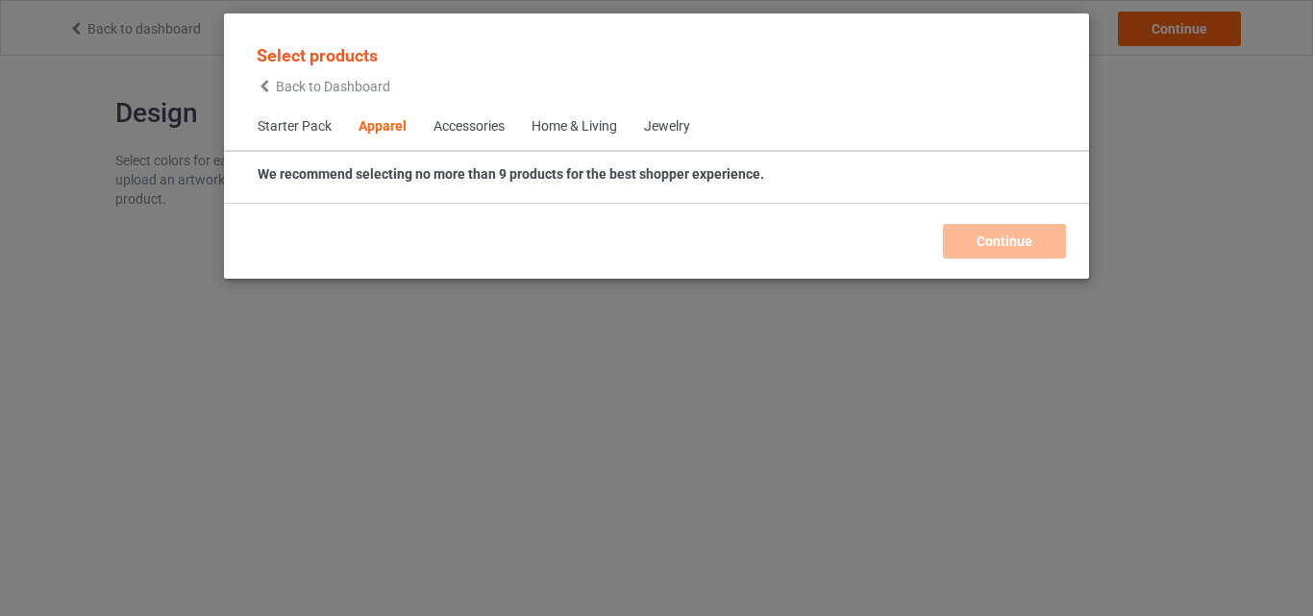
click at [544, 114] on span "Home & Living" at bounding box center [574, 127] width 112 height 46
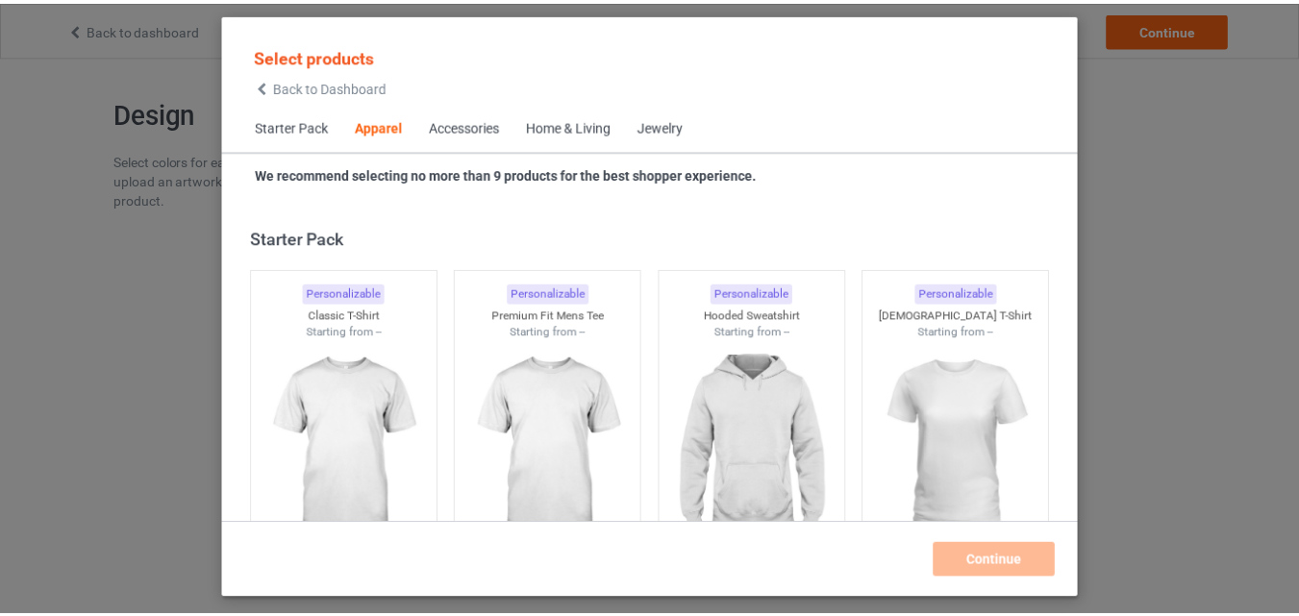
scroll to position [716, 0]
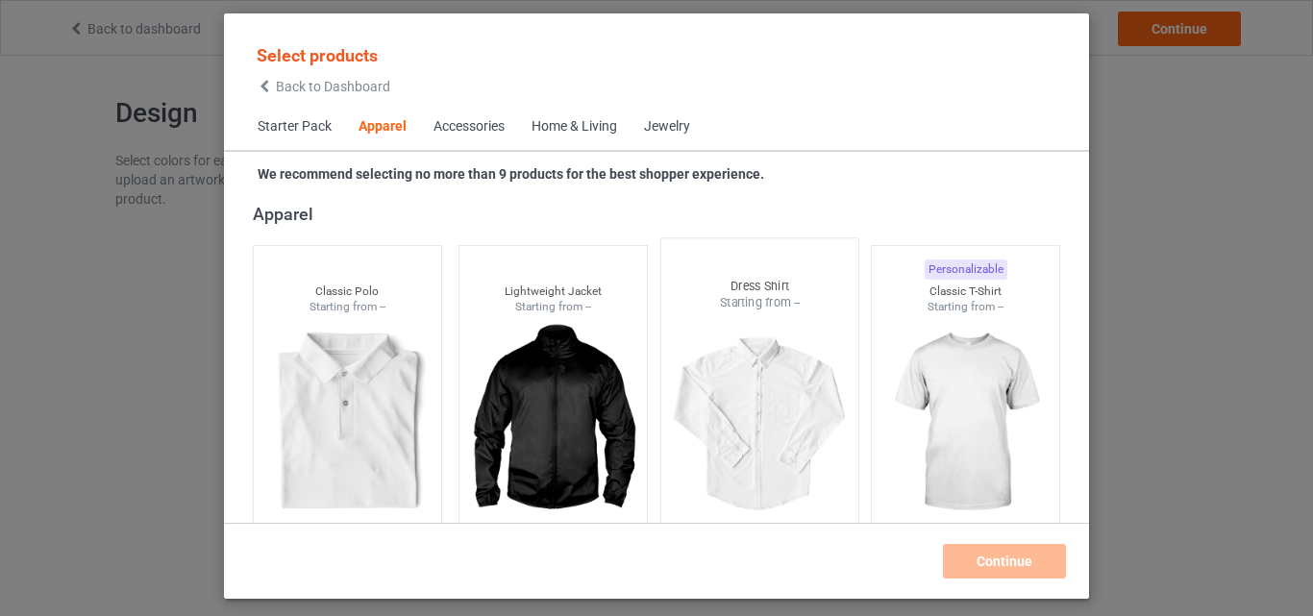
click at [661, 315] on div at bounding box center [759, 424] width 197 height 226
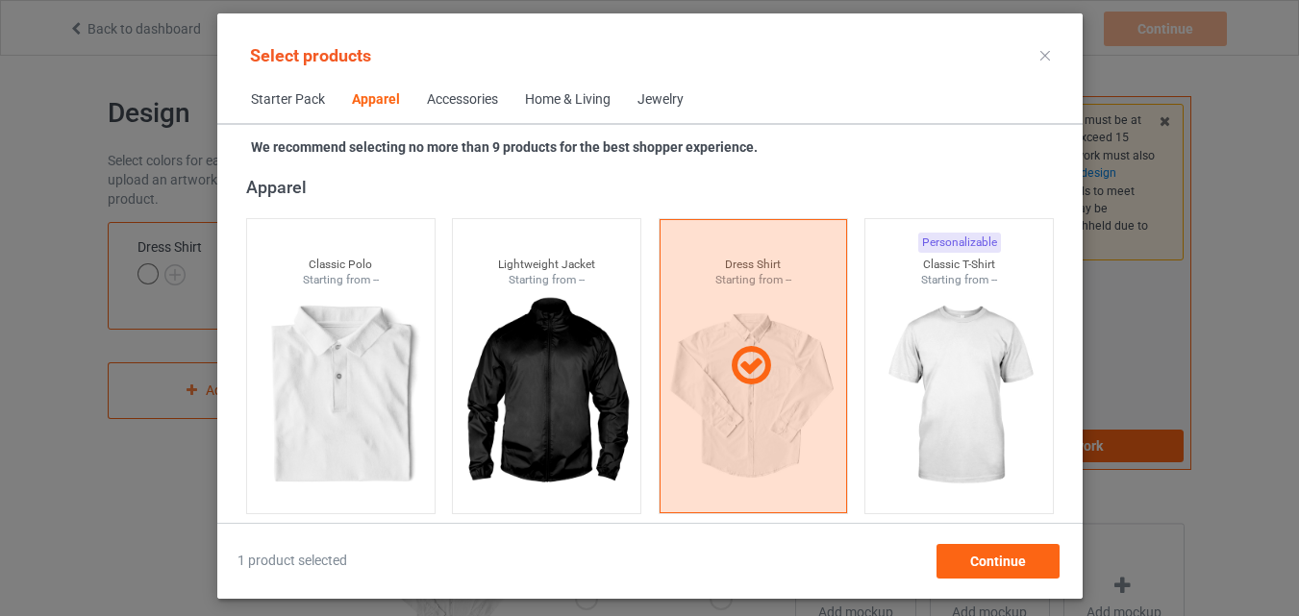
click at [579, 99] on div "Home & Living" at bounding box center [568, 99] width 86 height 19
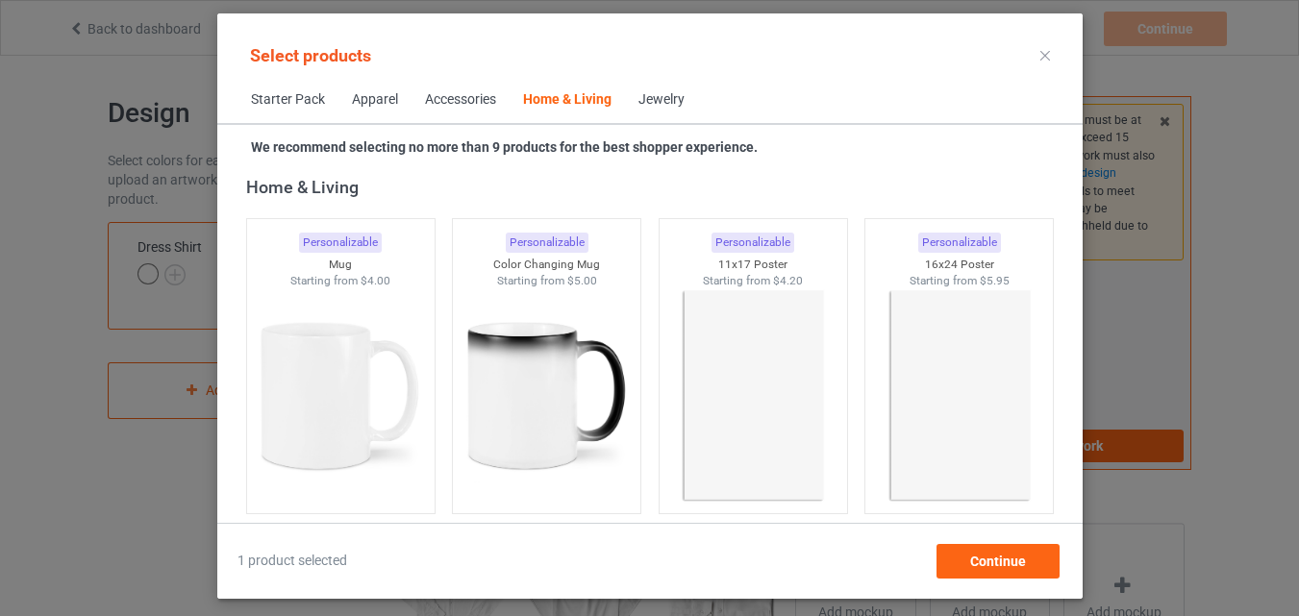
click at [387, 115] on span "Apparel" at bounding box center [374, 100] width 73 height 46
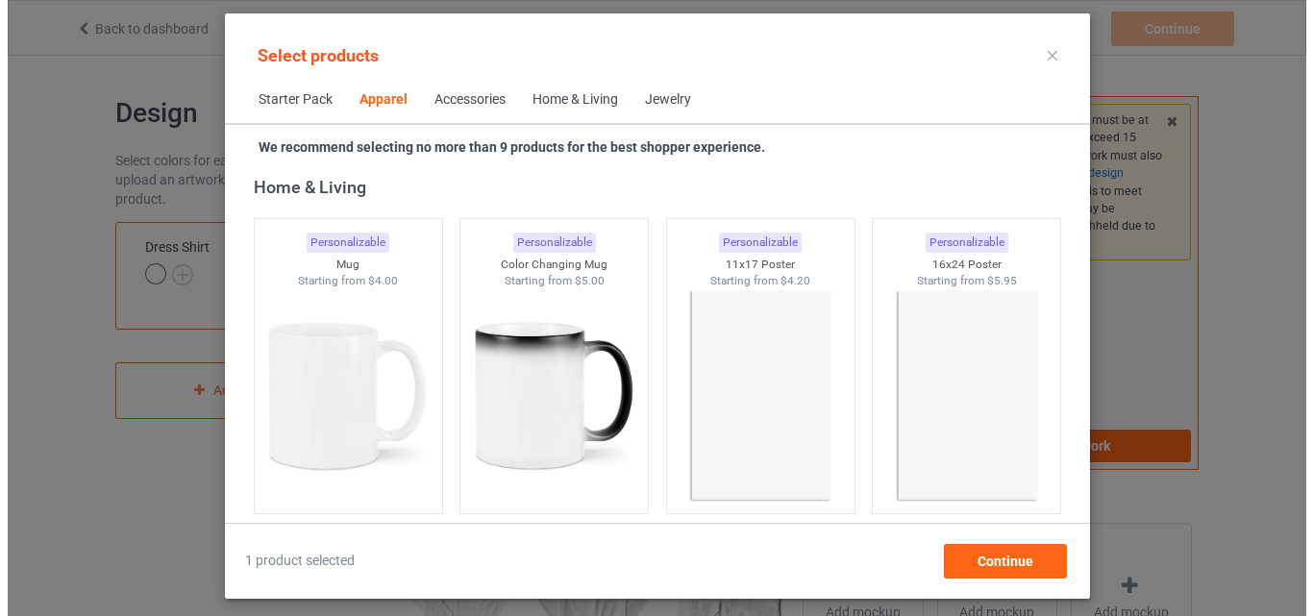
scroll to position [716, 0]
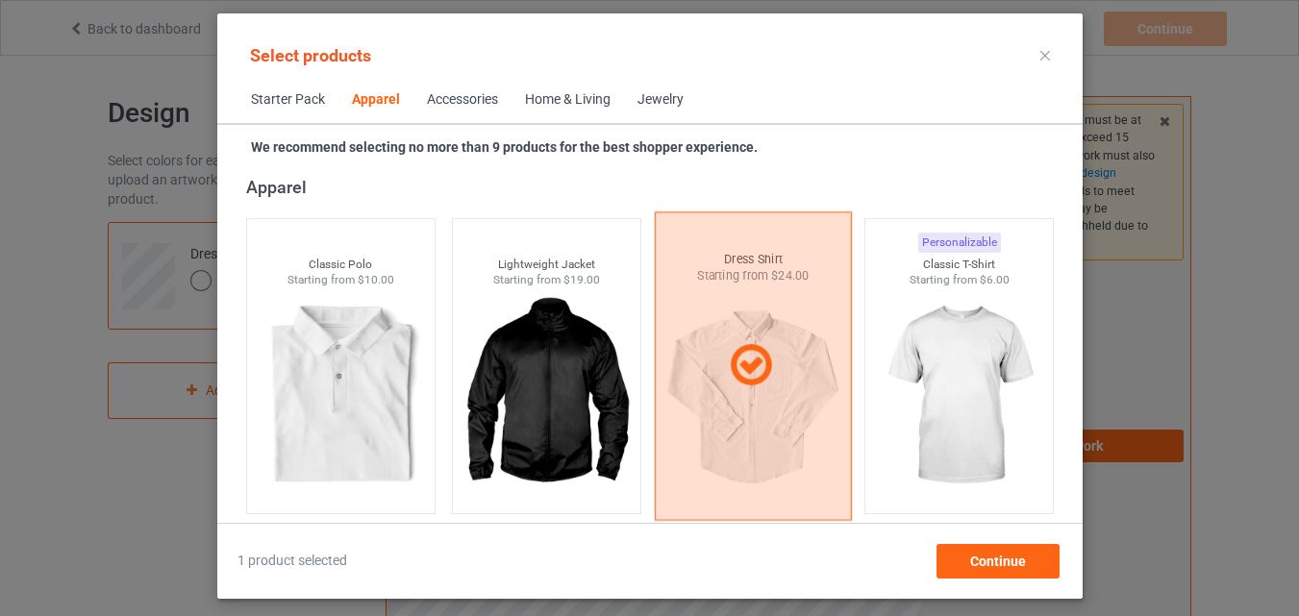
drag, startPoint x: 805, startPoint y: 390, endPoint x: 758, endPoint y: 364, distance: 52.9
click at [803, 390] on div at bounding box center [752, 365] width 197 height 309
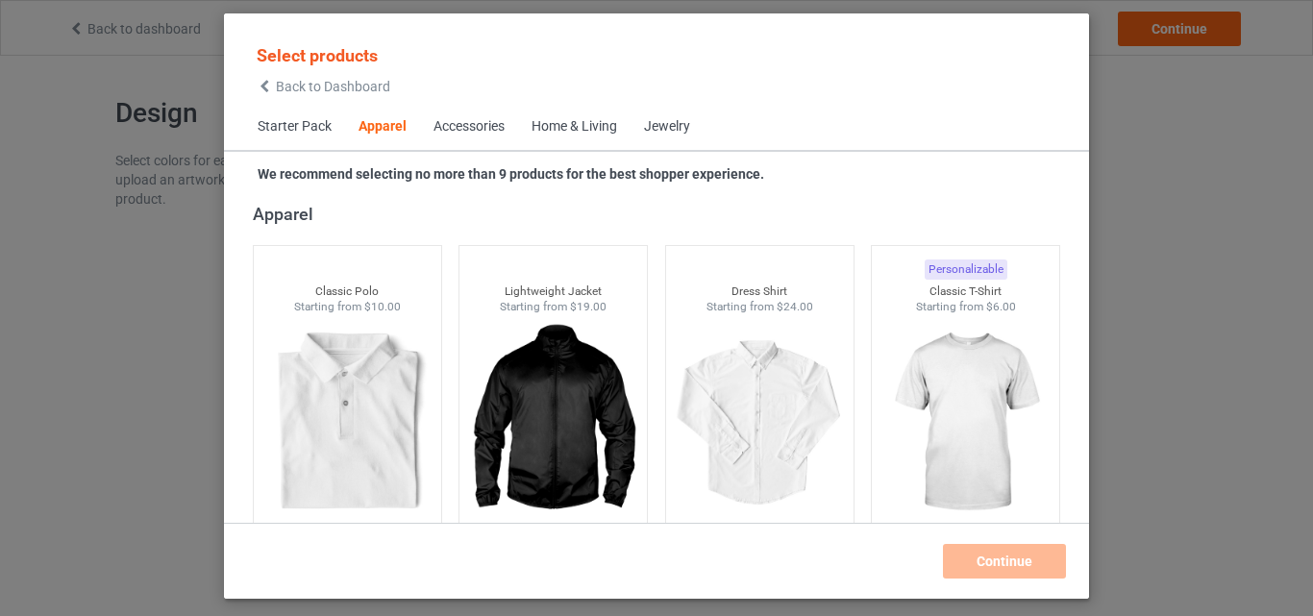
click at [601, 133] on div "Home & Living" at bounding box center [575, 126] width 86 height 19
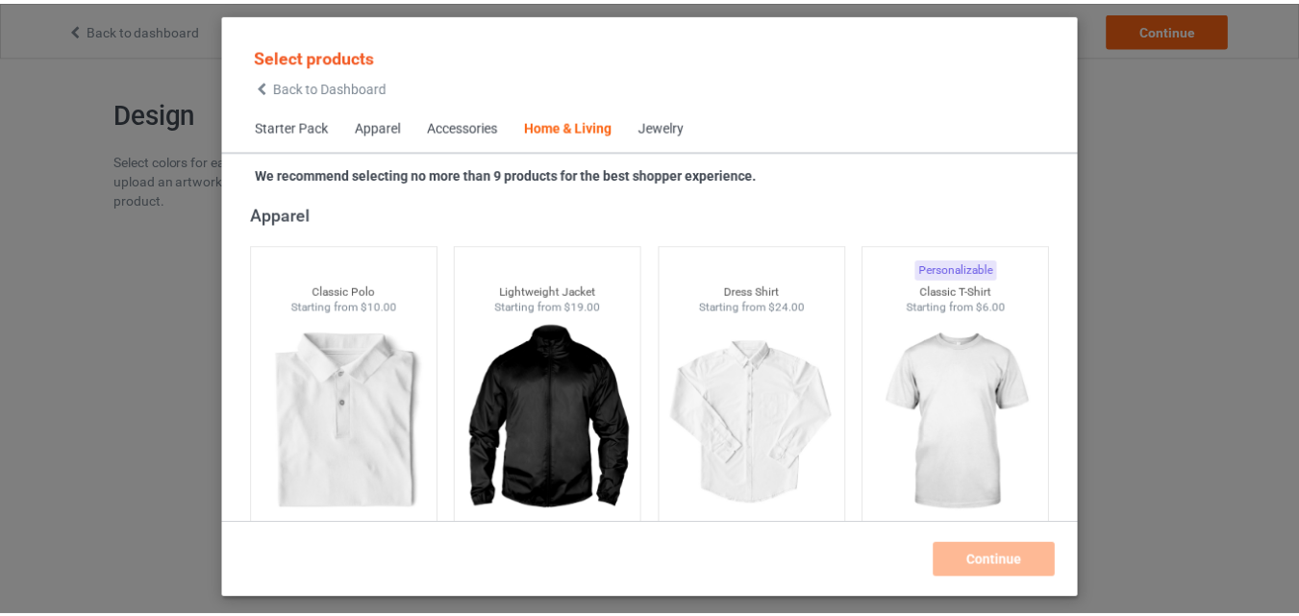
scroll to position [8670, 0]
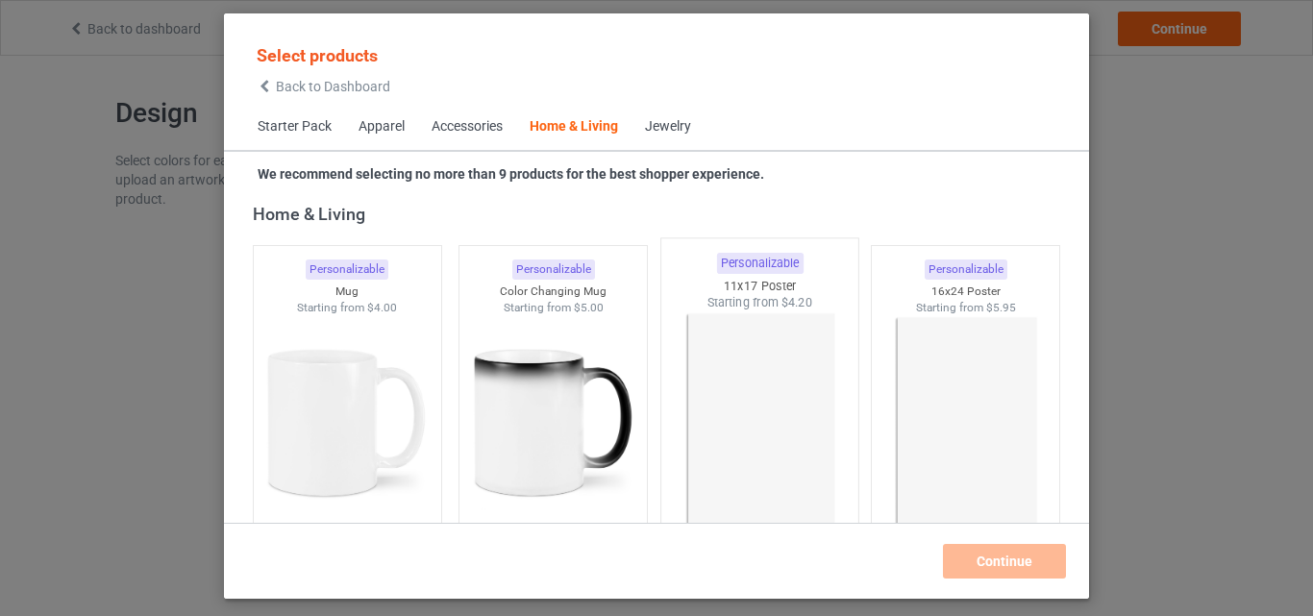
click at [669, 402] on img at bounding box center [759, 424] width 181 height 226
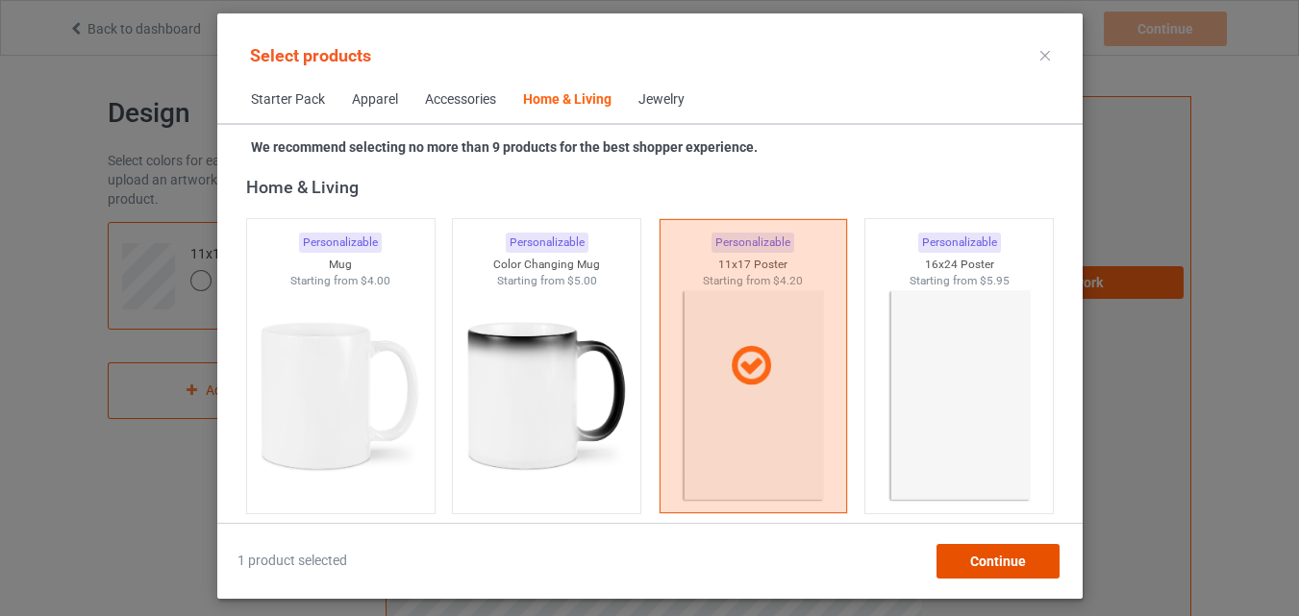
click at [1007, 547] on div "Continue" at bounding box center [996, 561] width 123 height 35
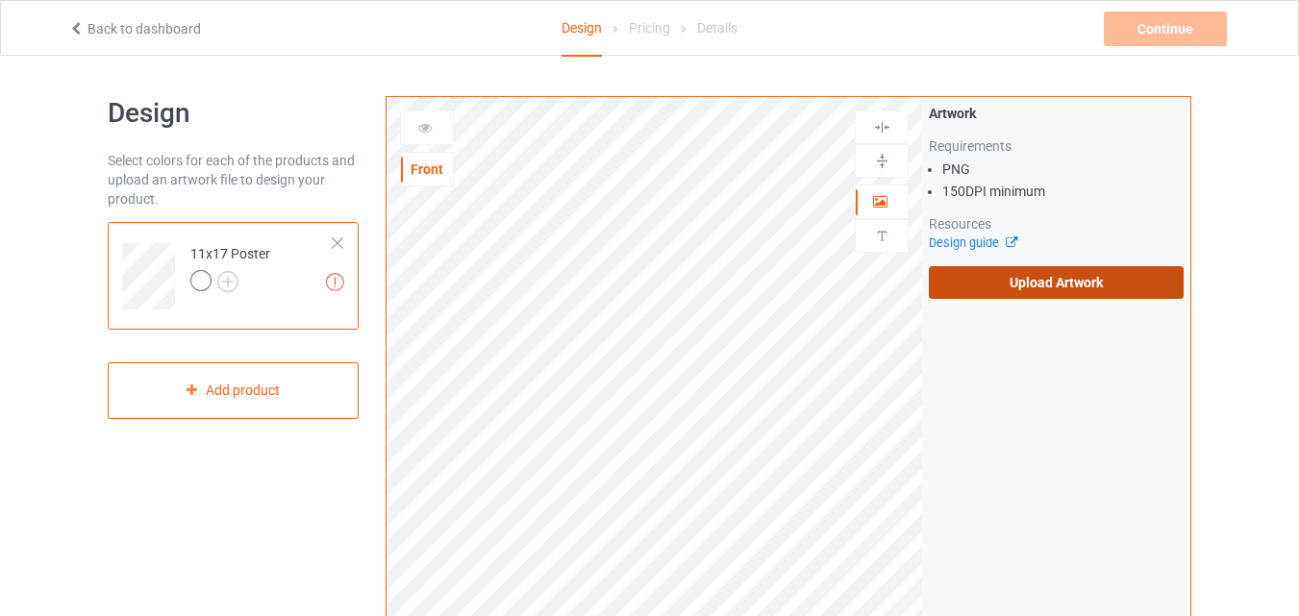
click at [1055, 282] on label "Upload Artwork" at bounding box center [1056, 282] width 255 height 33
click at [0, 0] on input "Upload Artwork" at bounding box center [0, 0] width 0 height 0
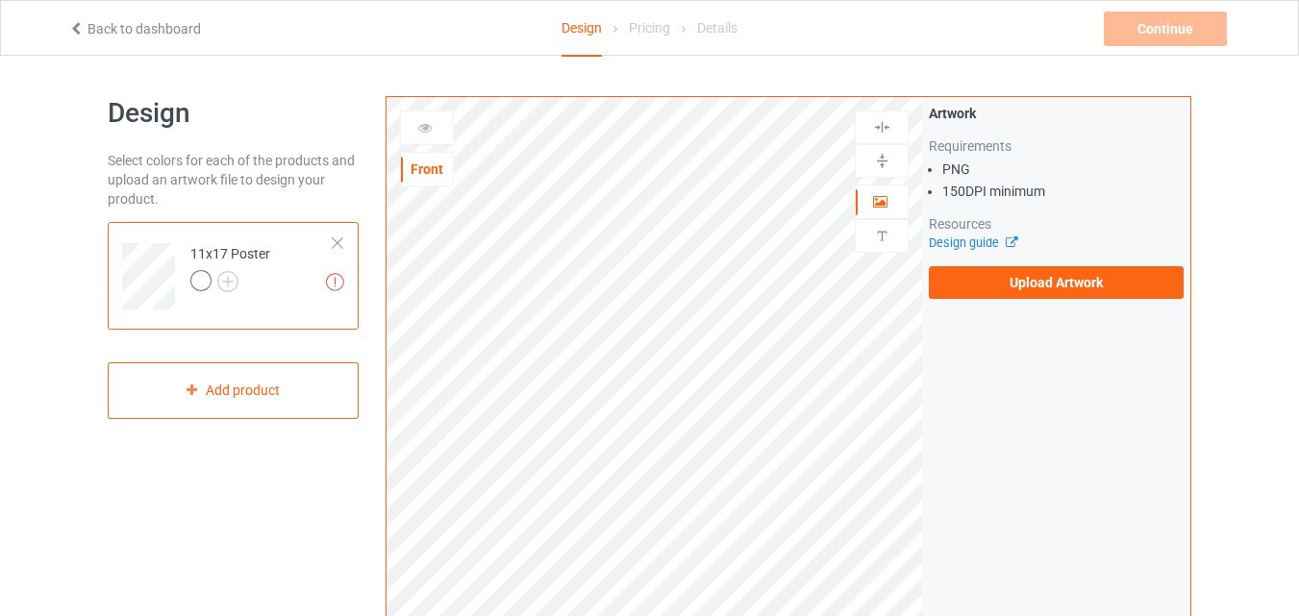
click at [1050, 265] on div "Artwork Requirements PNG 150 DPI minimum Resources Design guide Upload Artwork" at bounding box center [1056, 201] width 255 height 195
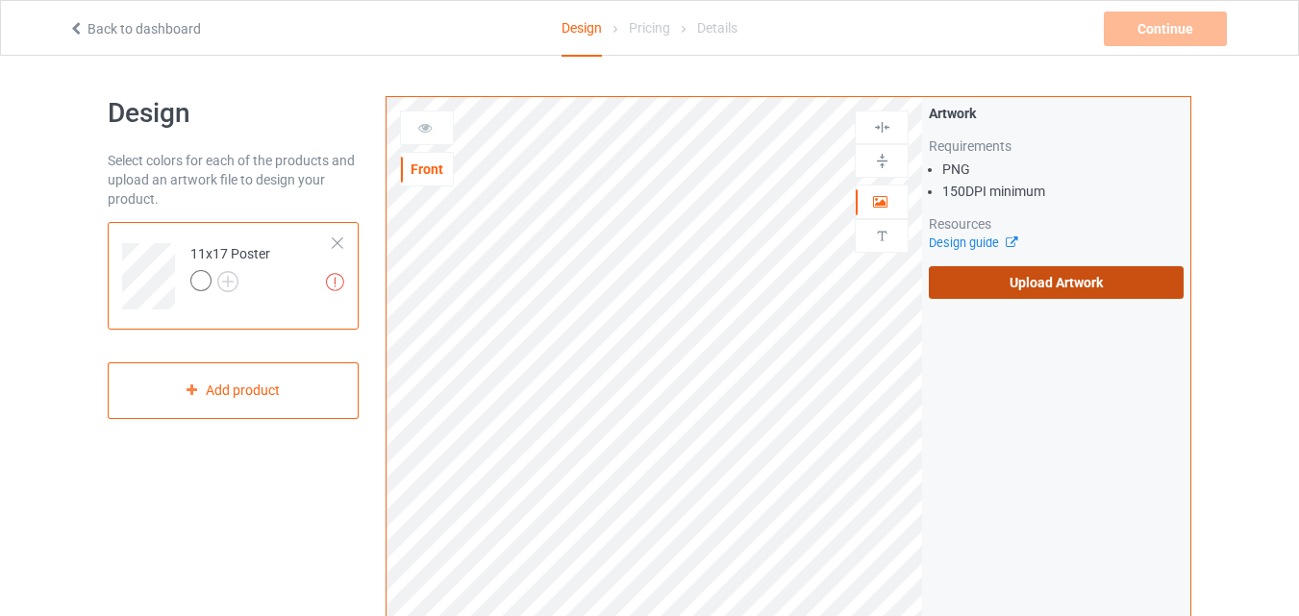
click at [1089, 290] on label "Upload Artwork" at bounding box center [1056, 282] width 255 height 33
click at [0, 0] on input "Upload Artwork" at bounding box center [0, 0] width 0 height 0
click at [979, 286] on label "Upload Artwork" at bounding box center [1056, 282] width 255 height 33
click at [0, 0] on input "Upload Artwork" at bounding box center [0, 0] width 0 height 0
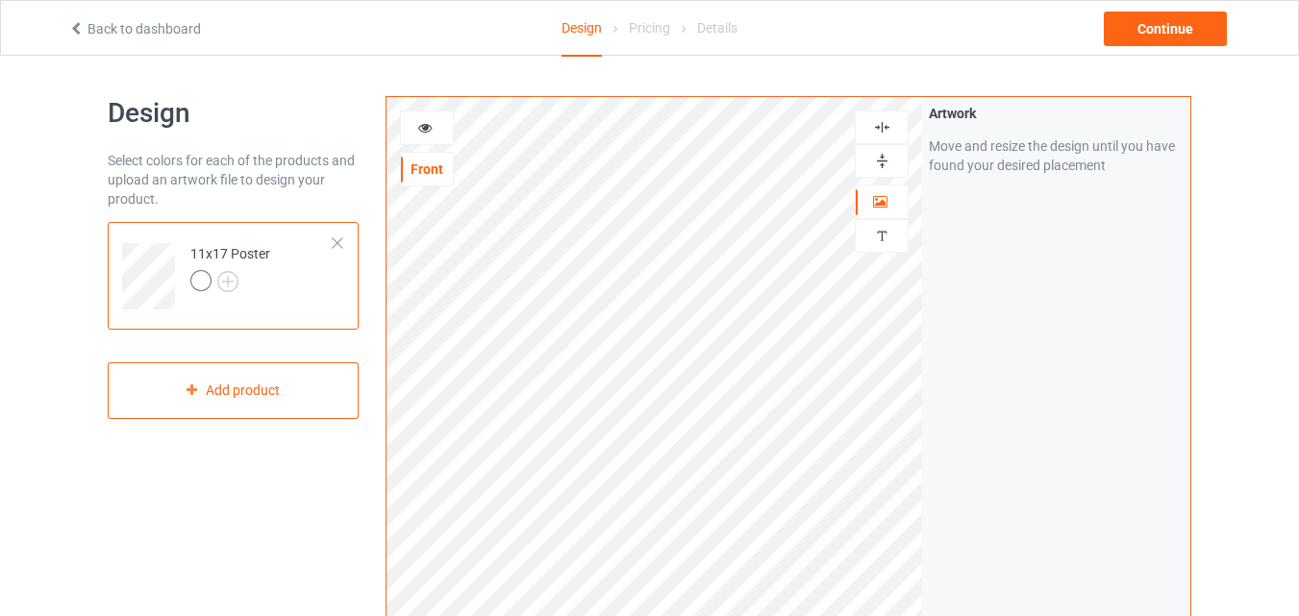
click at [886, 160] on img at bounding box center [882, 161] width 18 height 18
drag, startPoint x: 886, startPoint y: 160, endPoint x: 882, endPoint y: 139, distance: 20.6
click at [886, 159] on img at bounding box center [882, 161] width 18 height 18
click at [879, 124] on img at bounding box center [882, 127] width 18 height 18
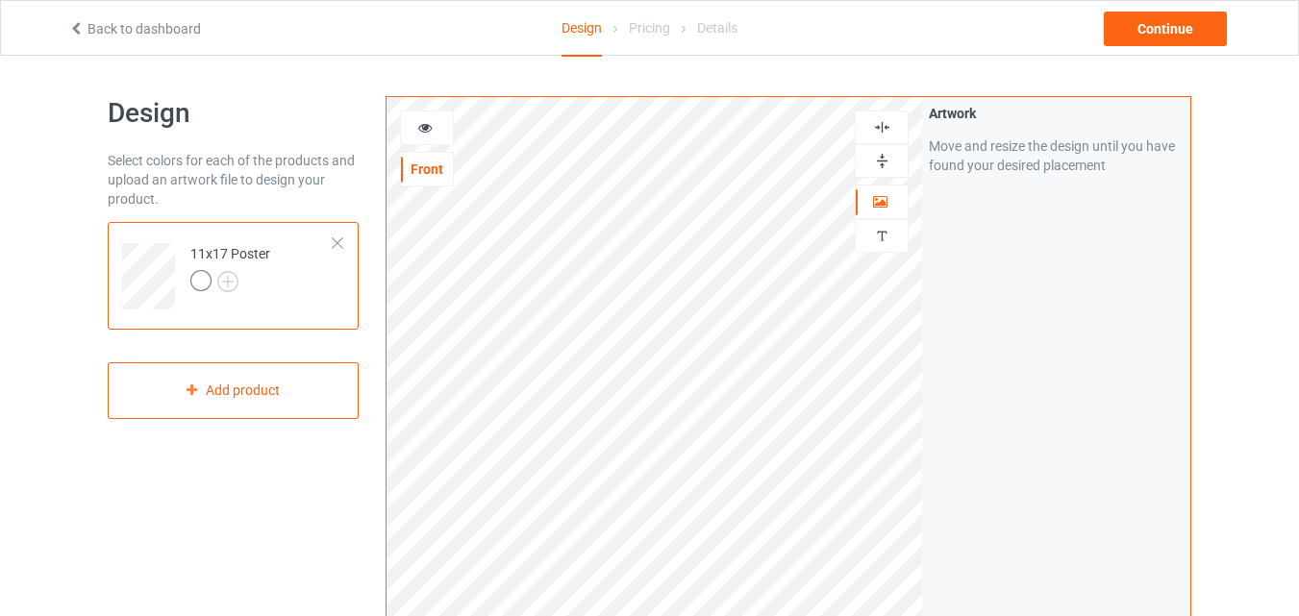
click at [879, 124] on img at bounding box center [882, 127] width 18 height 18
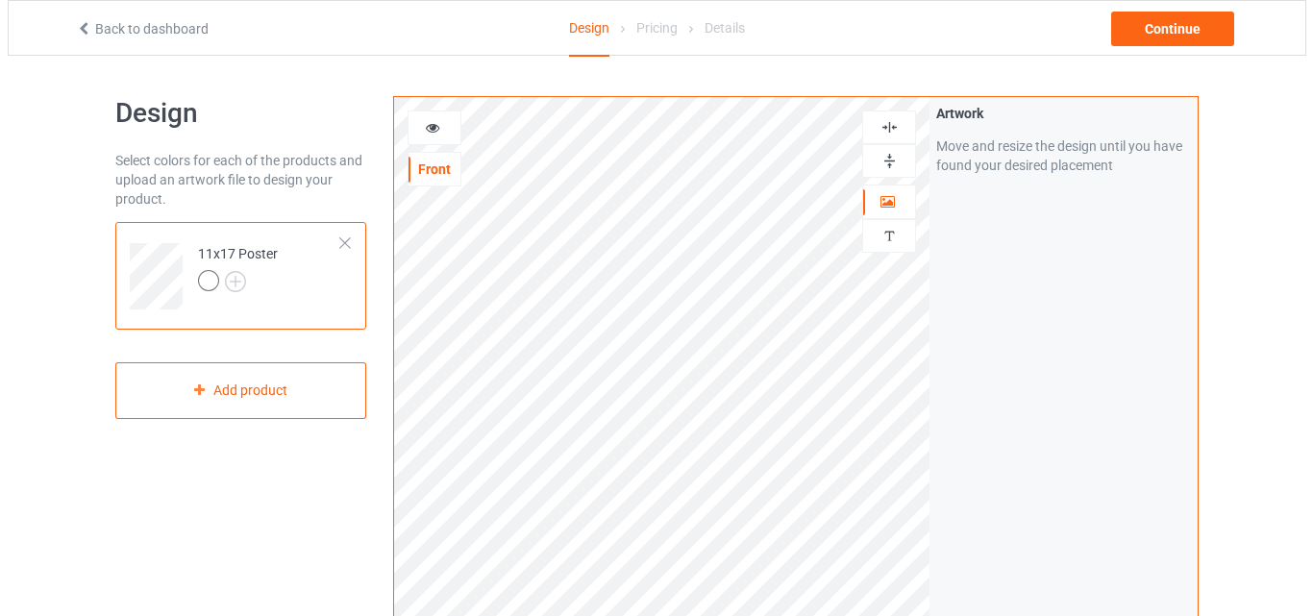
scroll to position [630, 0]
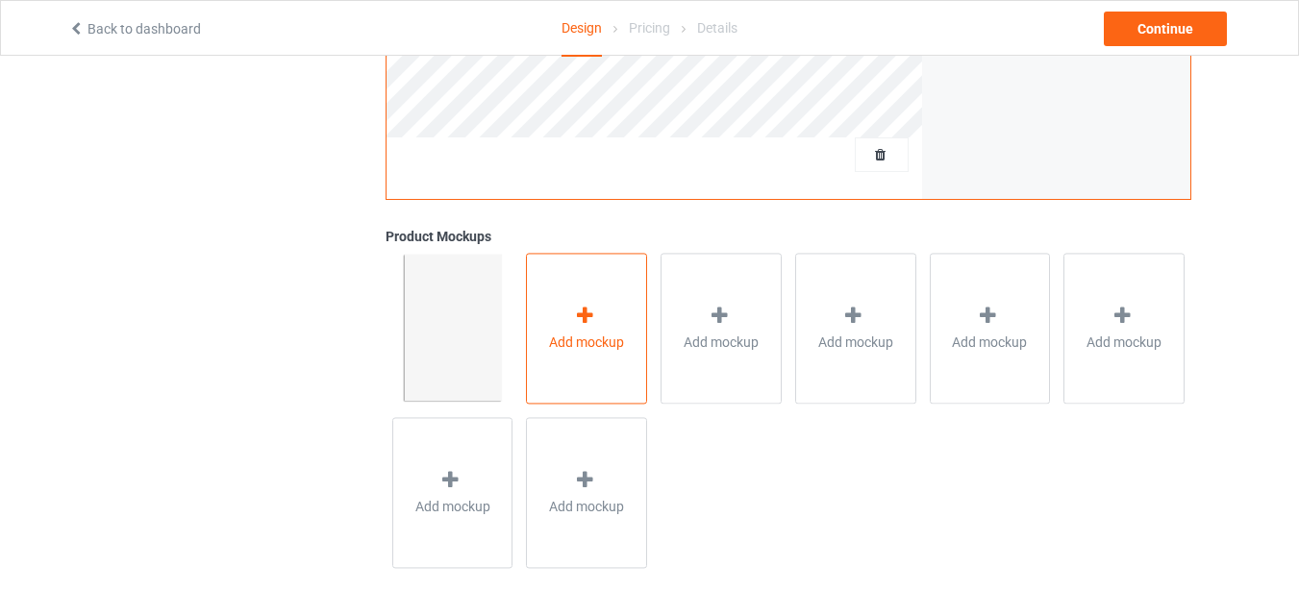
click at [555, 335] on span "Add mockup" at bounding box center [586, 342] width 75 height 19
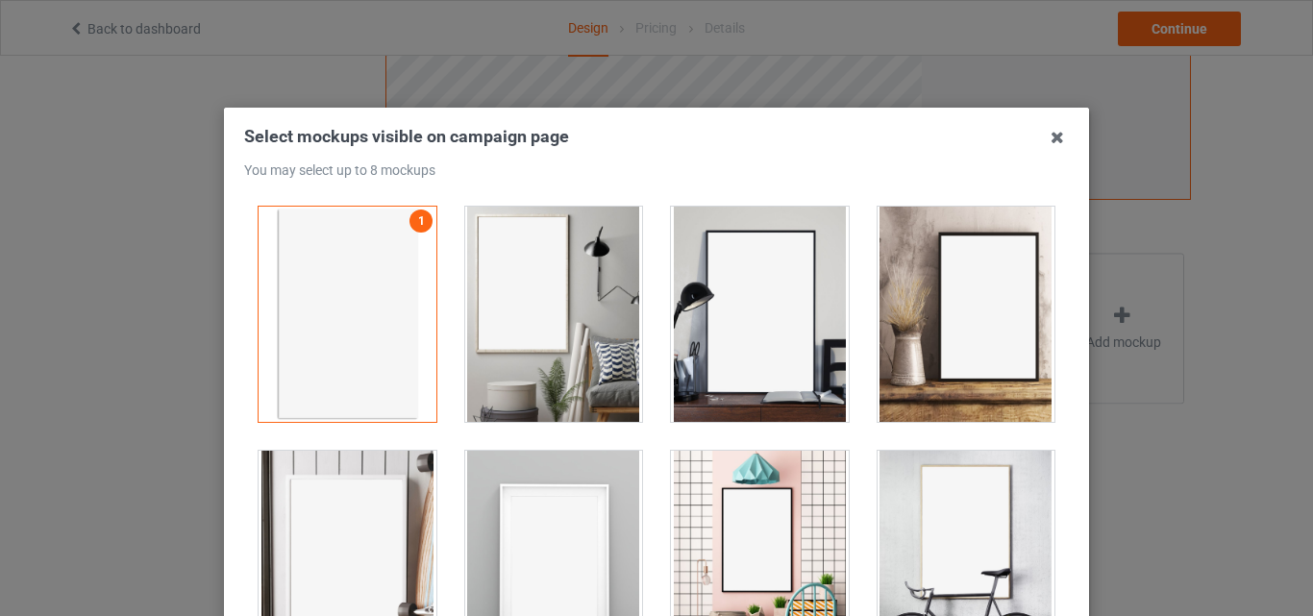
click at [586, 271] on div at bounding box center [554, 314] width 178 height 215
drag, startPoint x: 683, startPoint y: 268, endPoint x: 697, endPoint y: 268, distance: 13.5
click at [685, 268] on div at bounding box center [760, 314] width 178 height 215
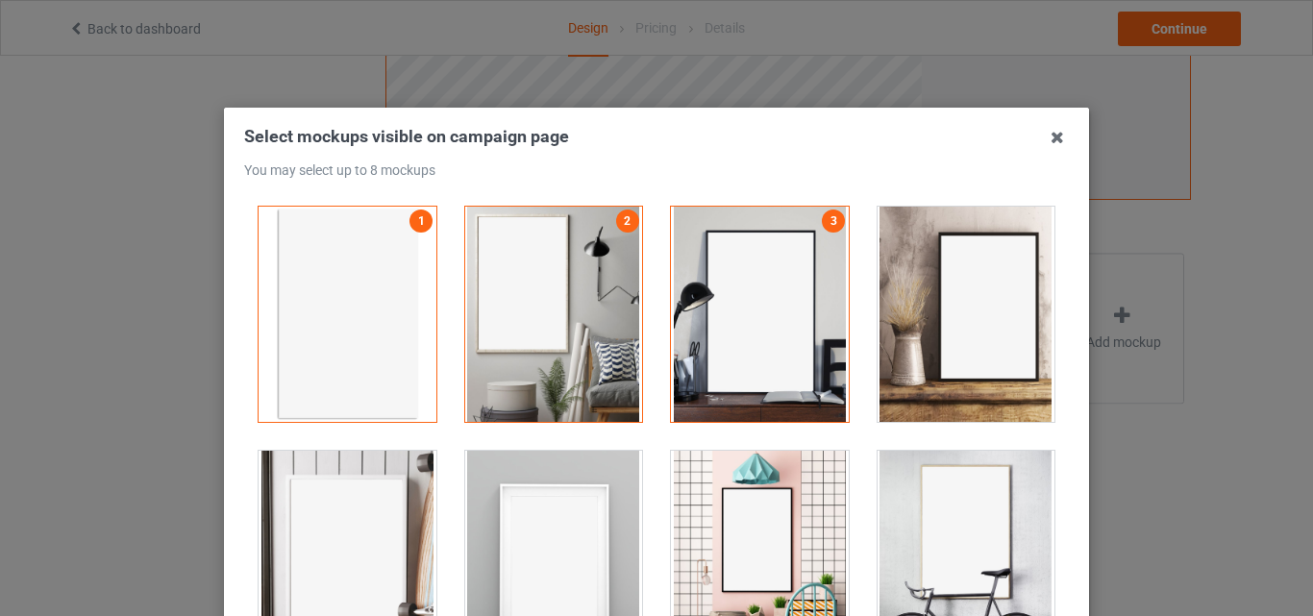
drag, startPoint x: 943, startPoint y: 268, endPoint x: 972, endPoint y: 393, distance: 128.3
click at [945, 275] on div at bounding box center [967, 314] width 178 height 215
click at [954, 481] on div at bounding box center [967, 558] width 178 height 215
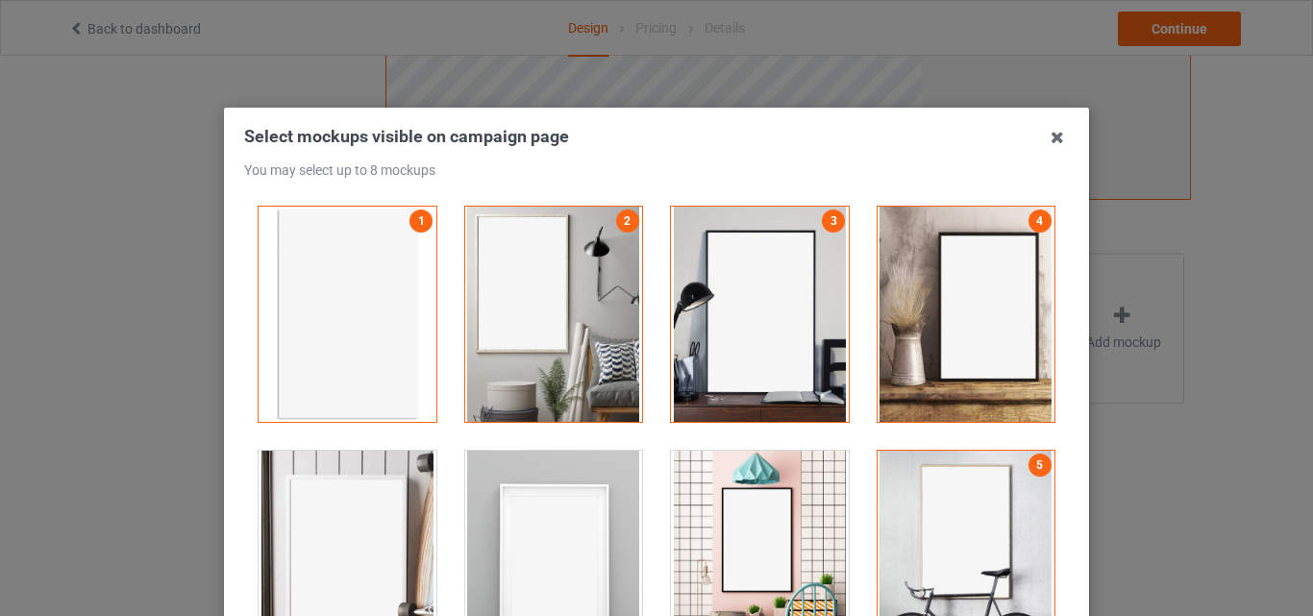
drag, startPoint x: 771, startPoint y: 494, endPoint x: 732, endPoint y: 507, distance: 41.3
click at [765, 497] on div at bounding box center [760, 558] width 178 height 215
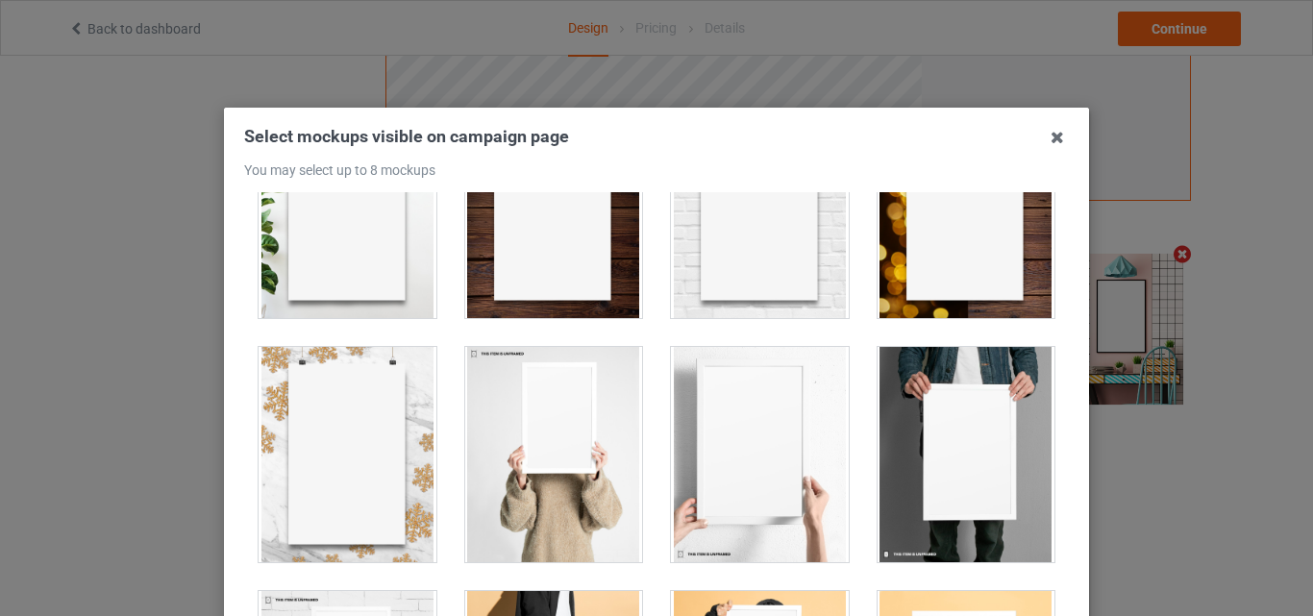
scroll to position [1409, 0]
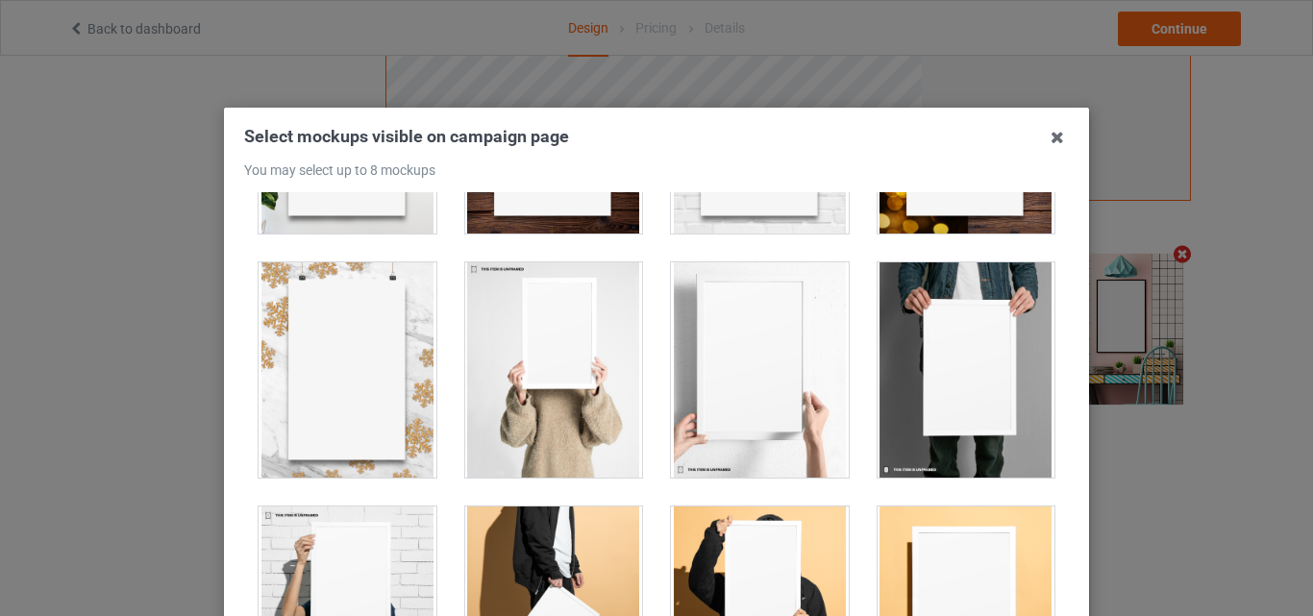
click at [800, 369] on div at bounding box center [760, 369] width 178 height 215
click at [601, 367] on div at bounding box center [554, 369] width 178 height 215
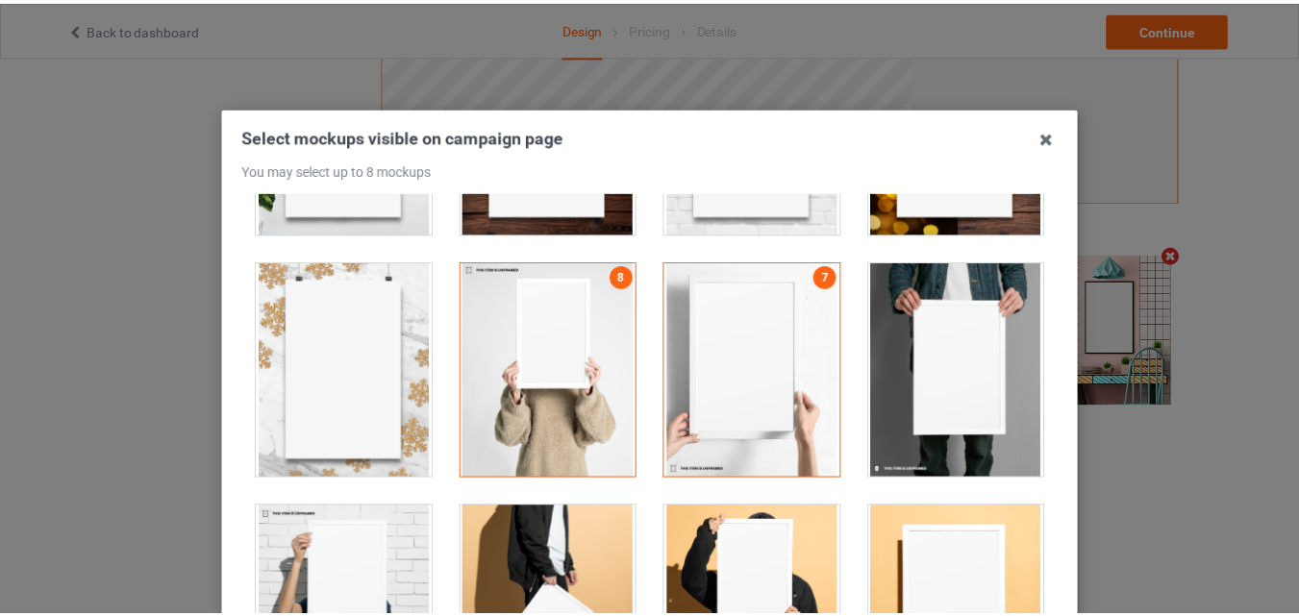
scroll to position [264, 0]
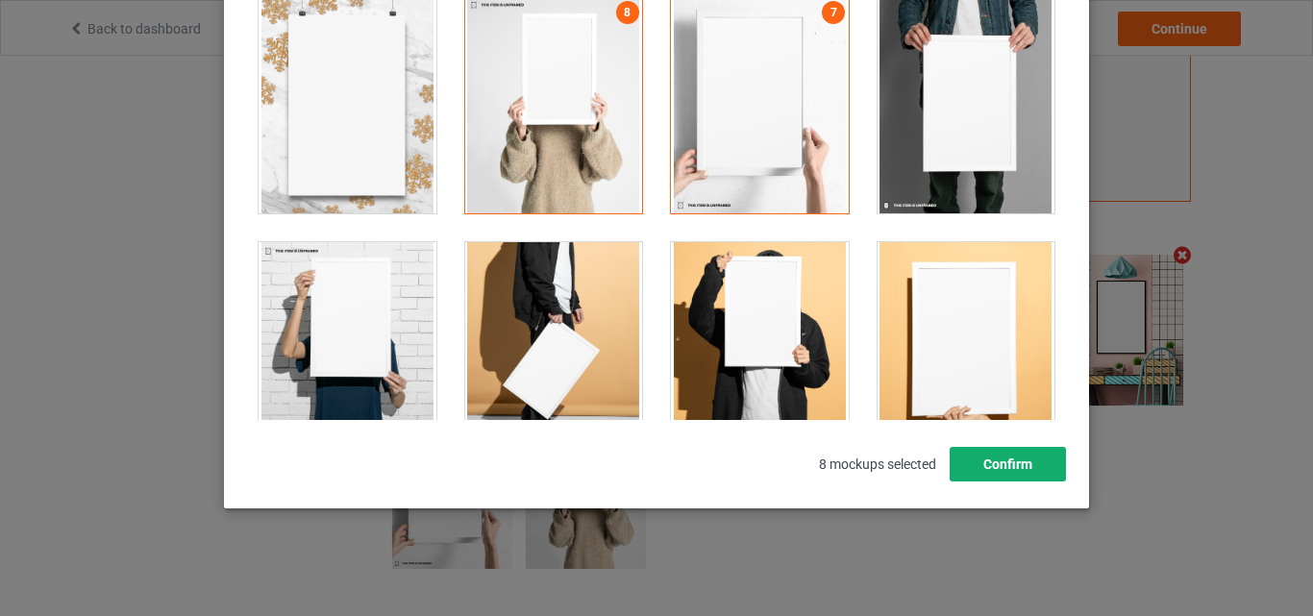
click at [1002, 473] on button "Confirm" at bounding box center [1008, 464] width 116 height 35
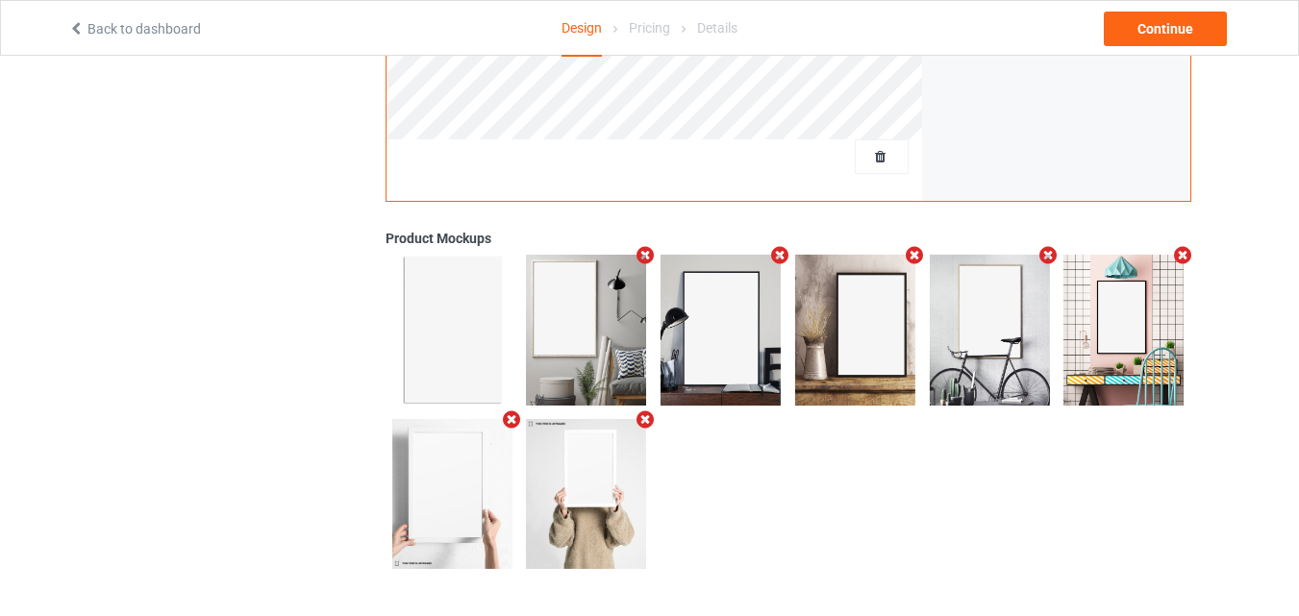
scroll to position [0, 0]
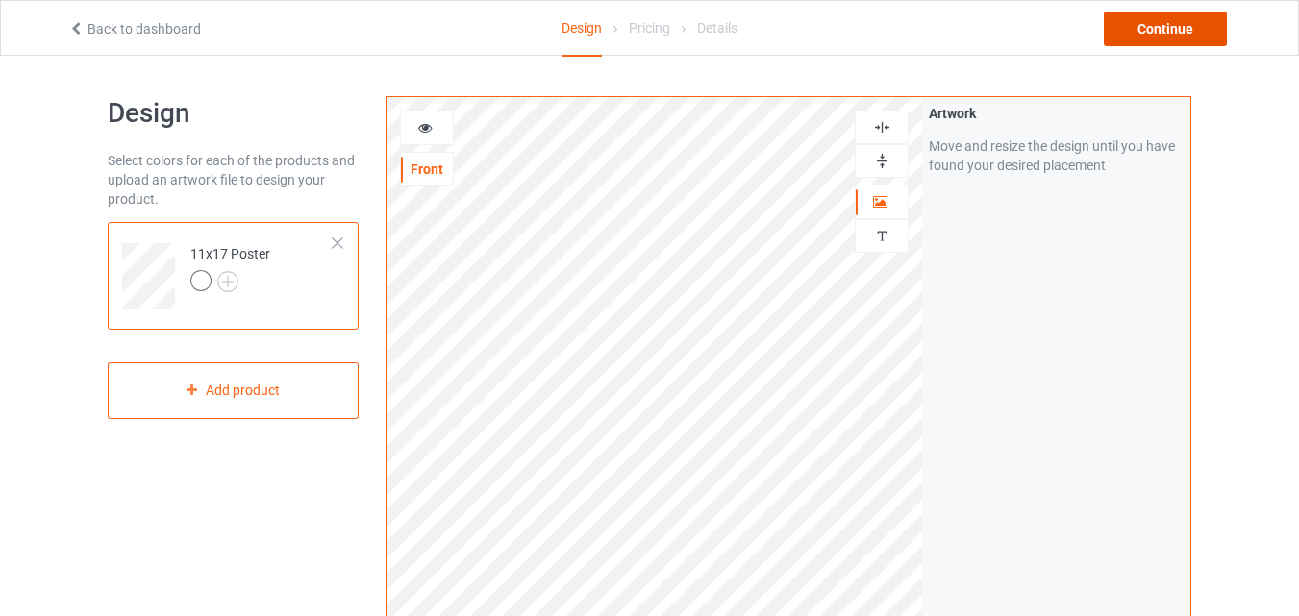
click at [1142, 27] on div "Continue" at bounding box center [1165, 29] width 123 height 35
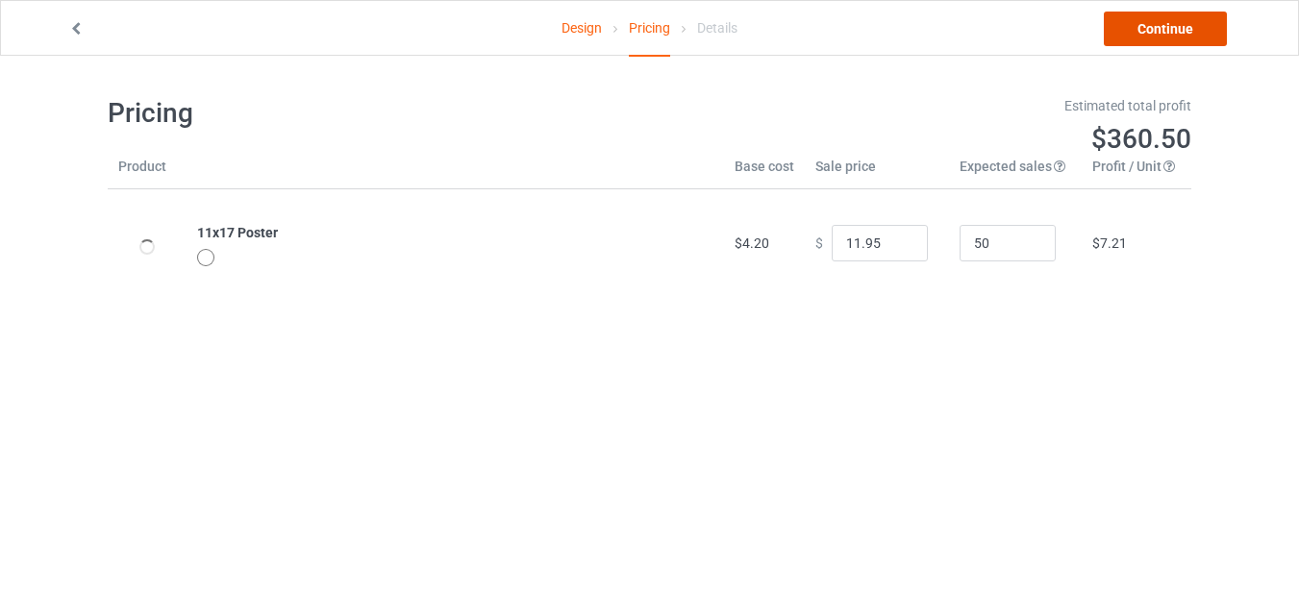
click at [1148, 32] on link "Continue" at bounding box center [1165, 29] width 123 height 35
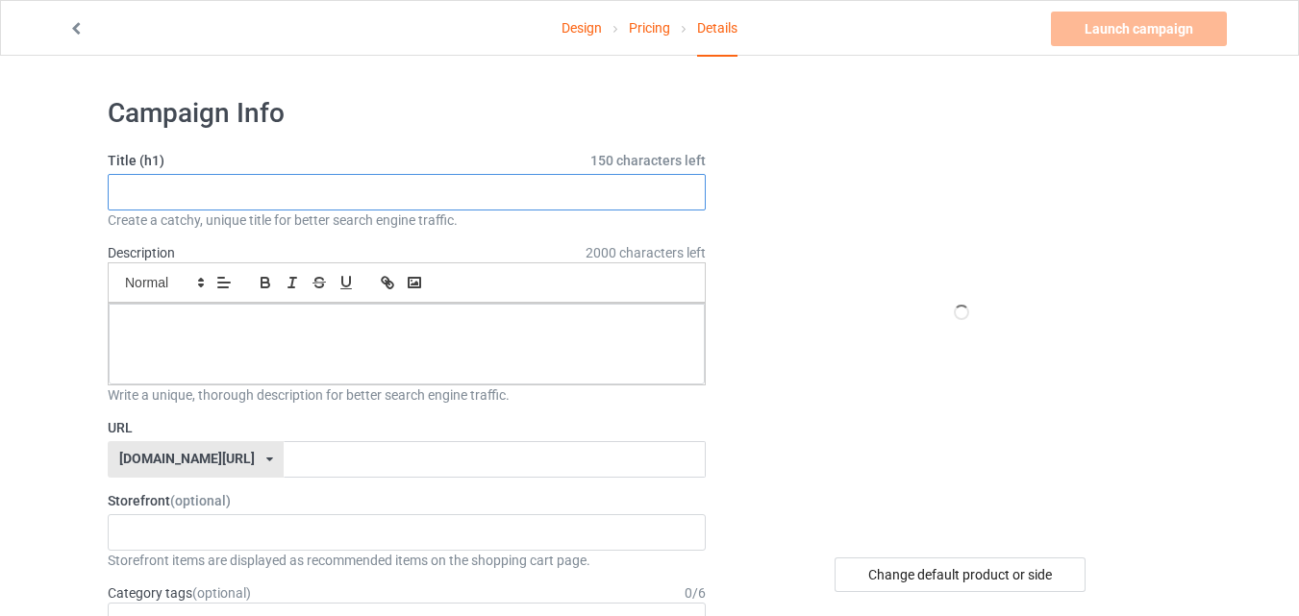
click at [658, 195] on input "text" at bounding box center [407, 192] width 598 height 37
paste input "Dog Welcome To The Bathroom, [PERSON_NAME],"
type input "Dog Welcome To The Bathroom, [PERSON_NAME],"
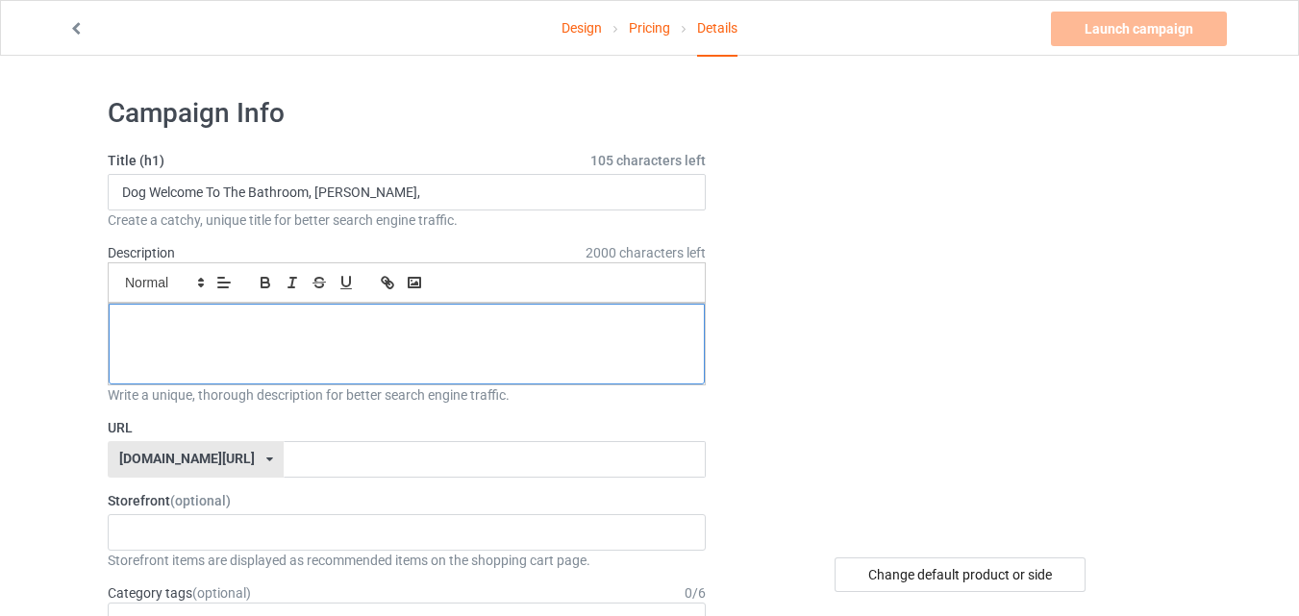
click at [373, 342] on div at bounding box center [407, 344] width 596 height 81
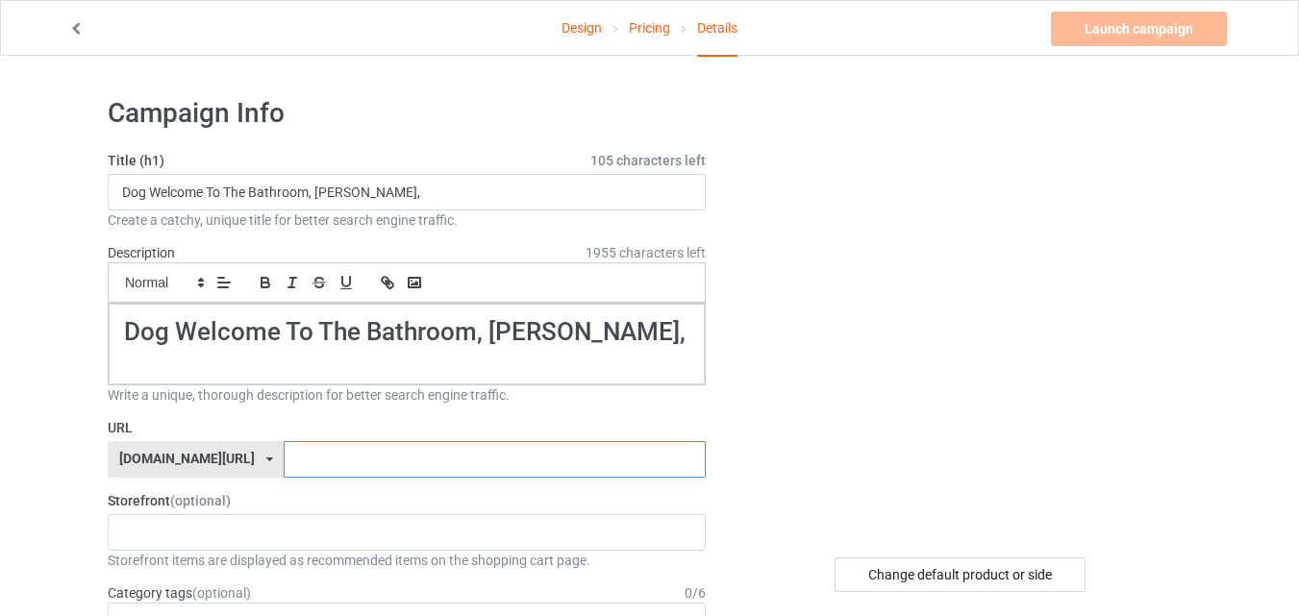
click at [335, 446] on input "text" at bounding box center [494, 459] width 421 height 37
paste input "Dog Welcome To The Bathroom, [PERSON_NAME],"
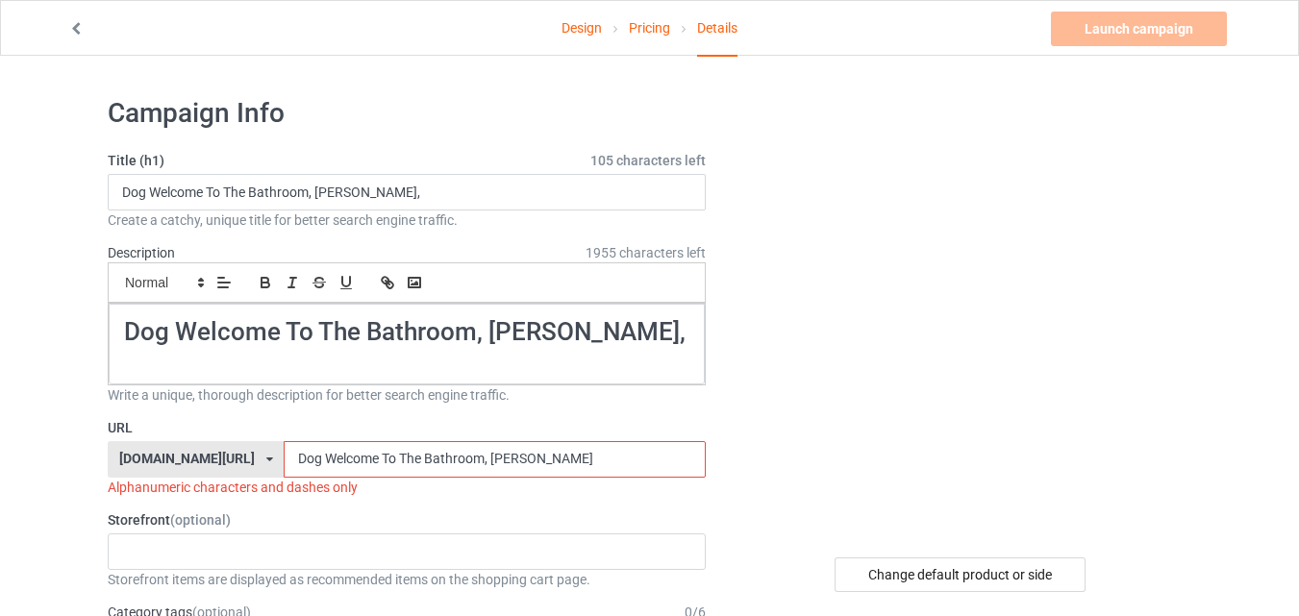
click at [488, 453] on input "Dog Welcome To The Bathroom, [PERSON_NAME]" at bounding box center [494, 459] width 421 height 37
click at [442, 448] on input "Dog Welcome To The Bathroom, BrittanyPoster" at bounding box center [494, 459] width 421 height 37
click at [372, 453] on input "Dog Welcome To The BathroomrittanyPoster" at bounding box center [494, 459] width 421 height 37
click at [349, 449] on input "Dog Welcome To TheBathroomrittanyPoster" at bounding box center [494, 459] width 421 height 37
click at [331, 450] on input "Dog Welcome ToTheBathroomrittanyPoster" at bounding box center [494, 459] width 421 height 37
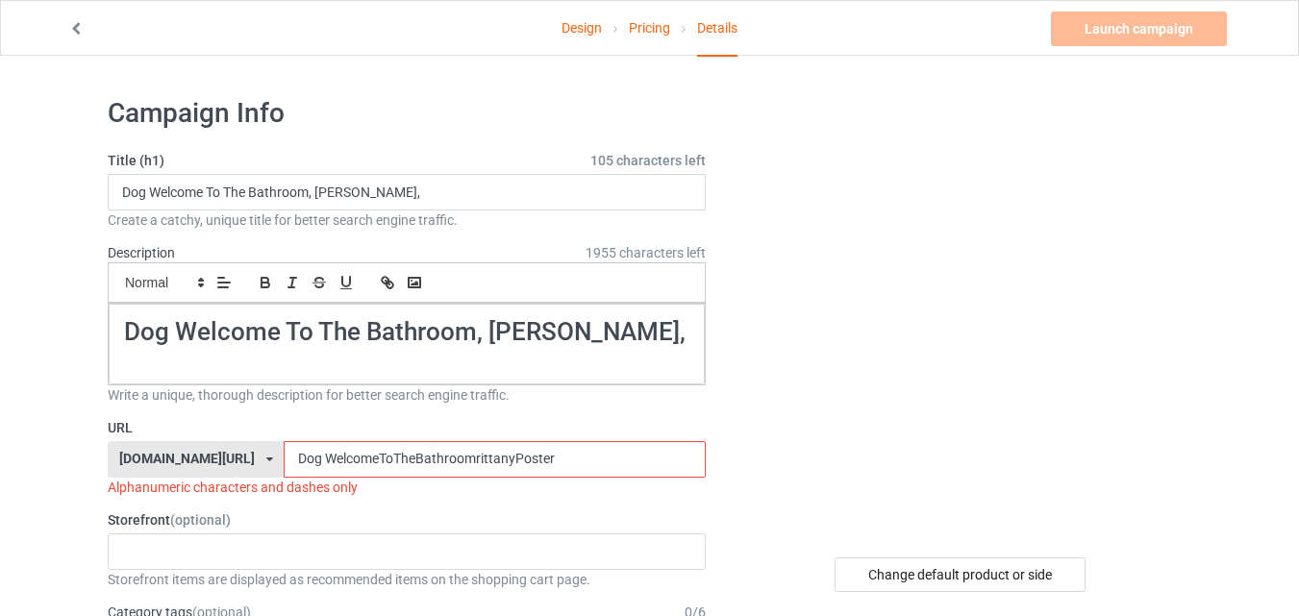
click at [284, 453] on input "Dog WelcomeToTheBathroomrittanyPoster" at bounding box center [494, 459] width 421 height 37
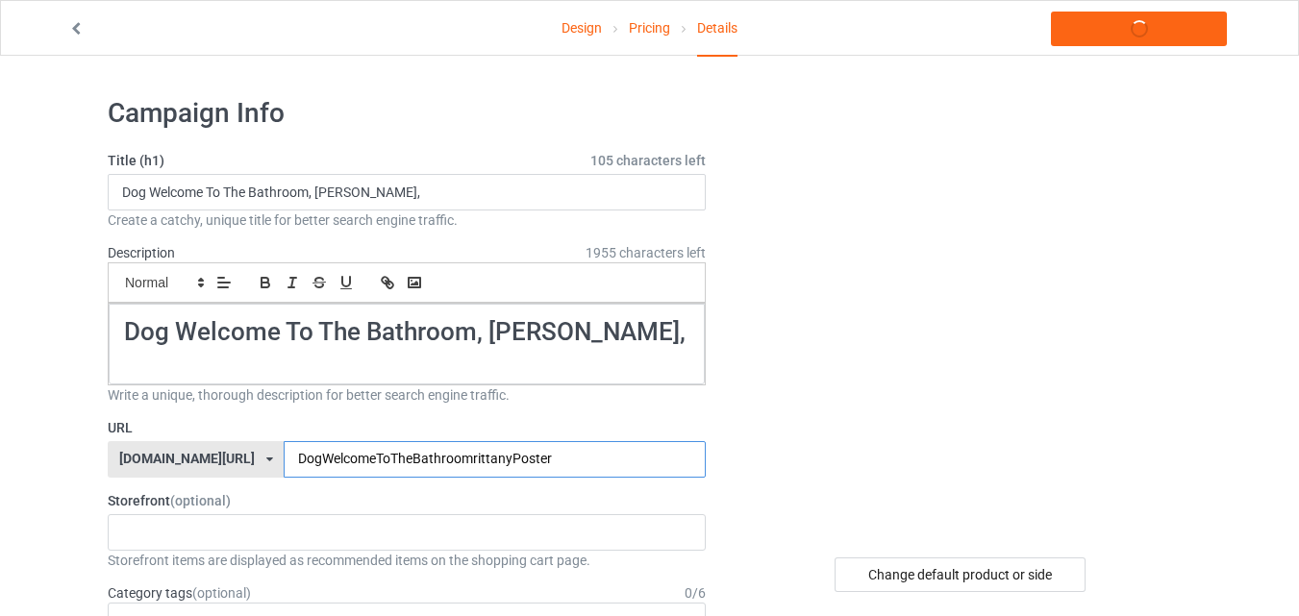
click at [504, 447] on input "DogWelcomeToTheBathroomrittanyPoster" at bounding box center [494, 459] width 421 height 37
type input "DogWelcomeToTheBathroomrittanyPosteru"
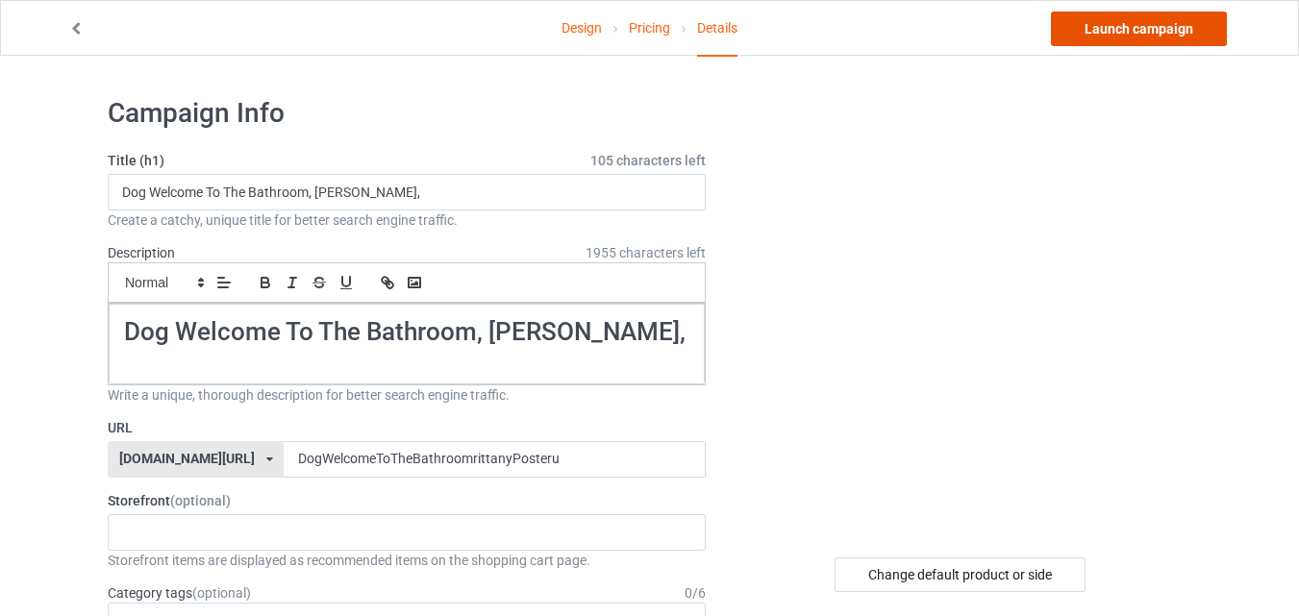
click at [1127, 31] on link "Launch campaign" at bounding box center [1139, 29] width 176 height 35
